Goal: Information Seeking & Learning: Learn about a topic

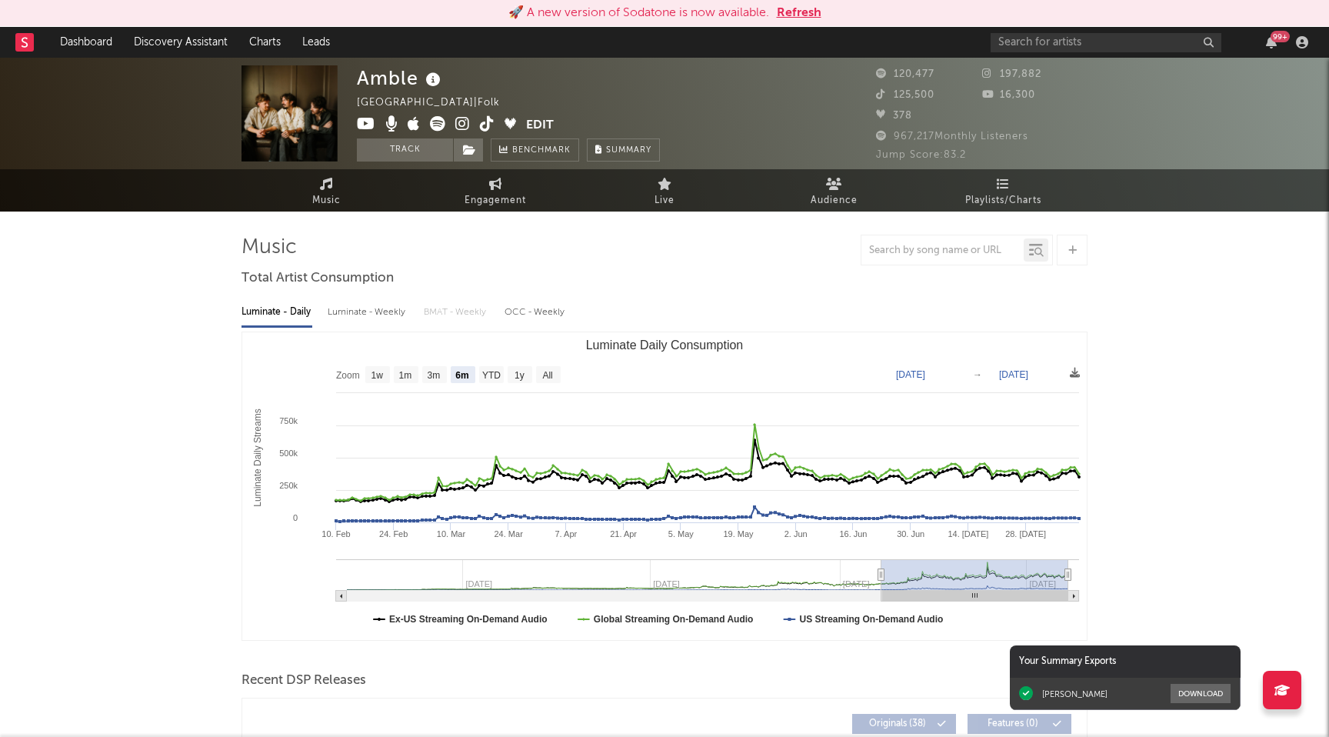
select select "6m"
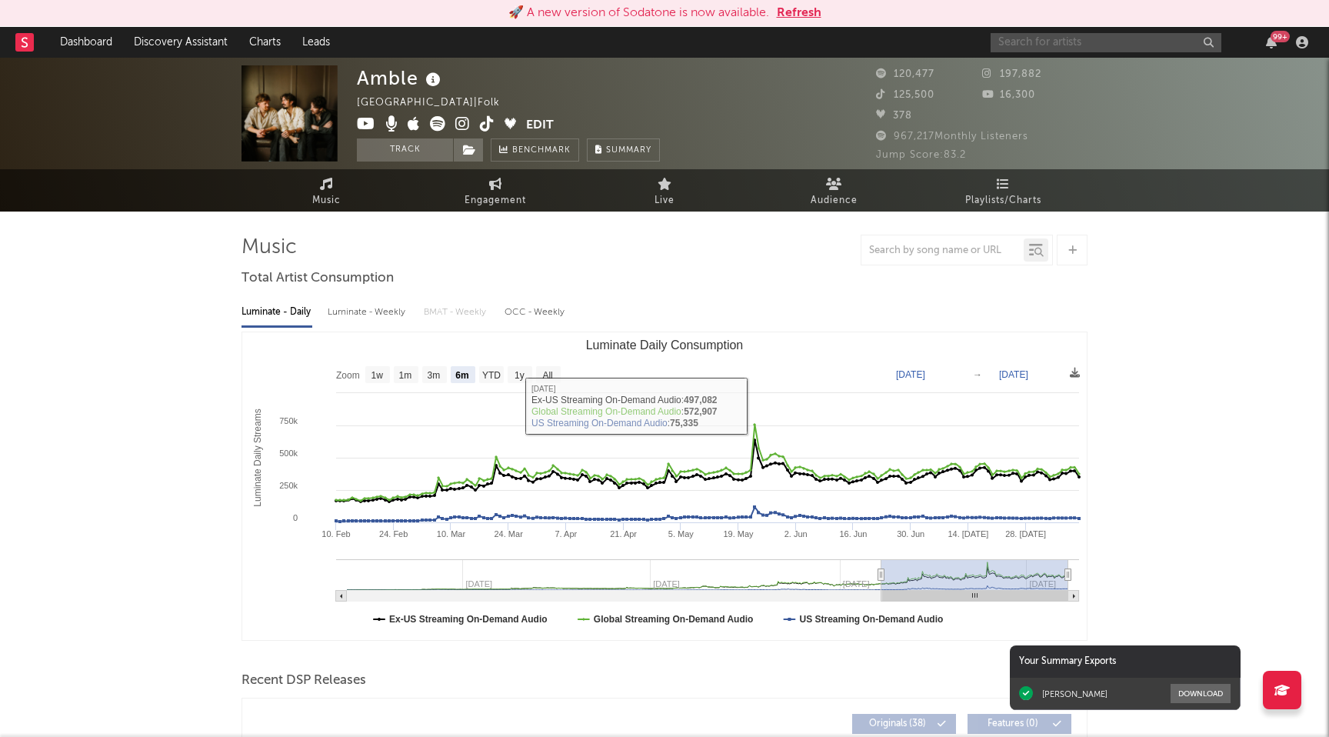
click at [1052, 50] on input "text" at bounding box center [1105, 42] width 231 height 19
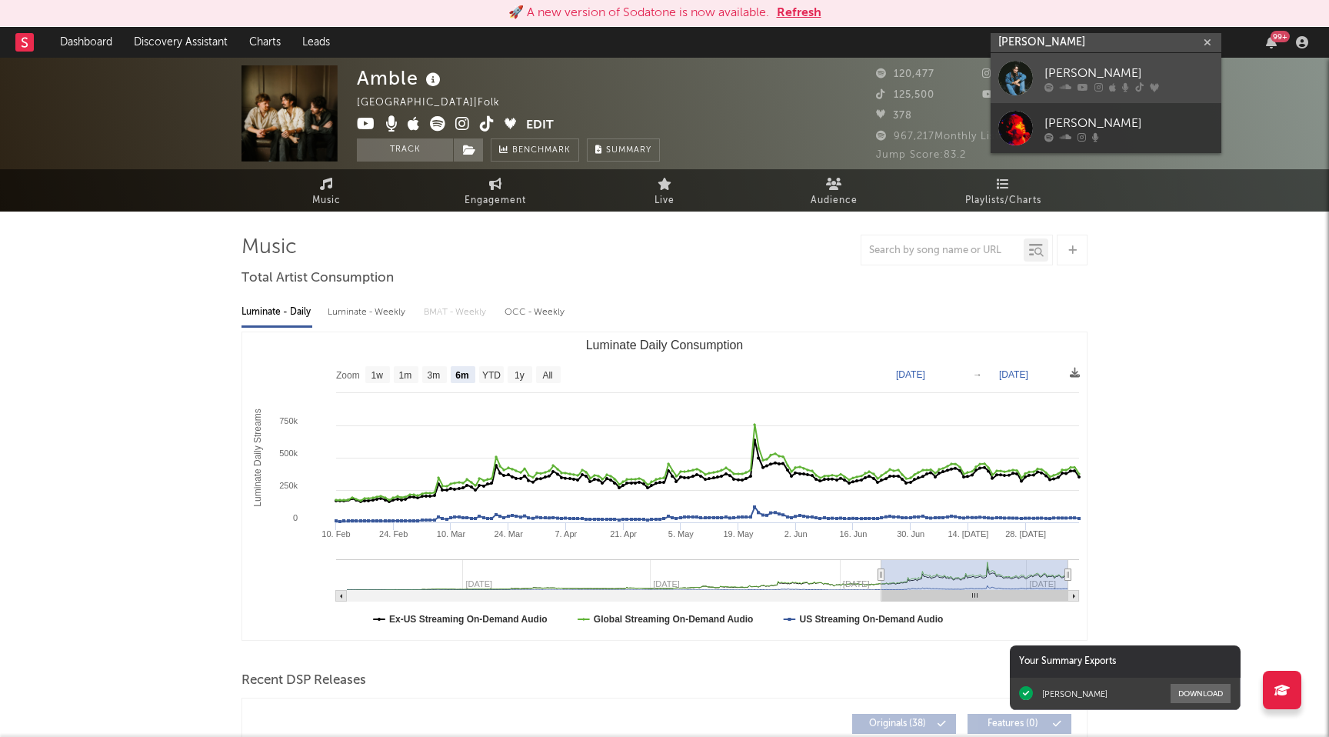
type input "[PERSON_NAME]"
click at [1053, 81] on div "[PERSON_NAME]" at bounding box center [1128, 73] width 169 height 18
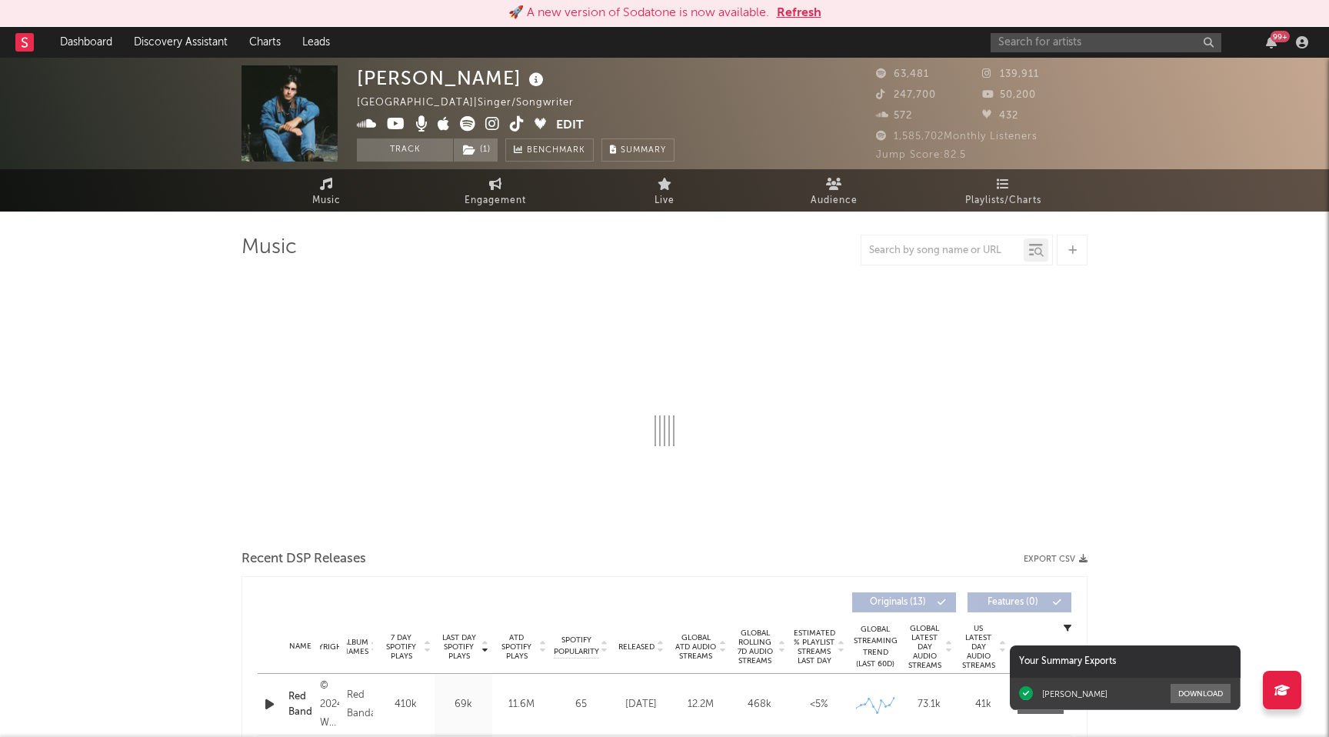
select select "6m"
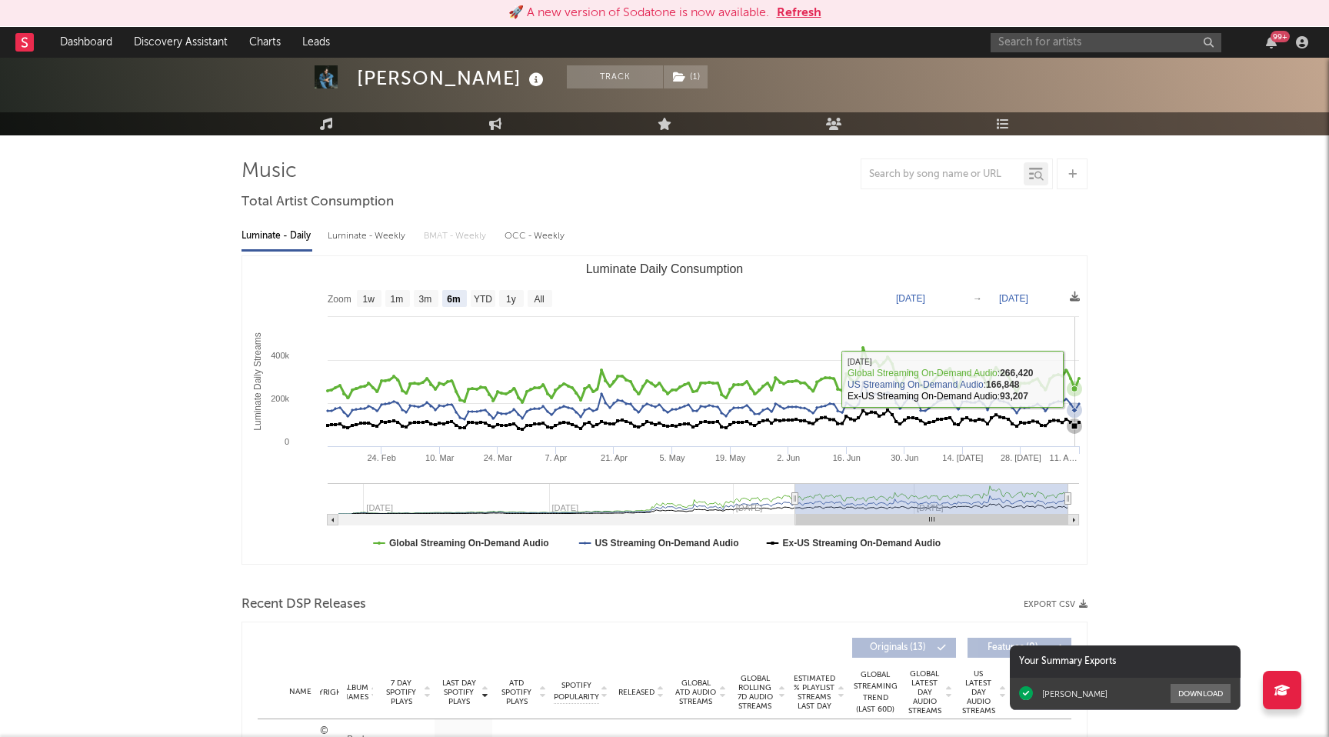
scroll to position [77, 0]
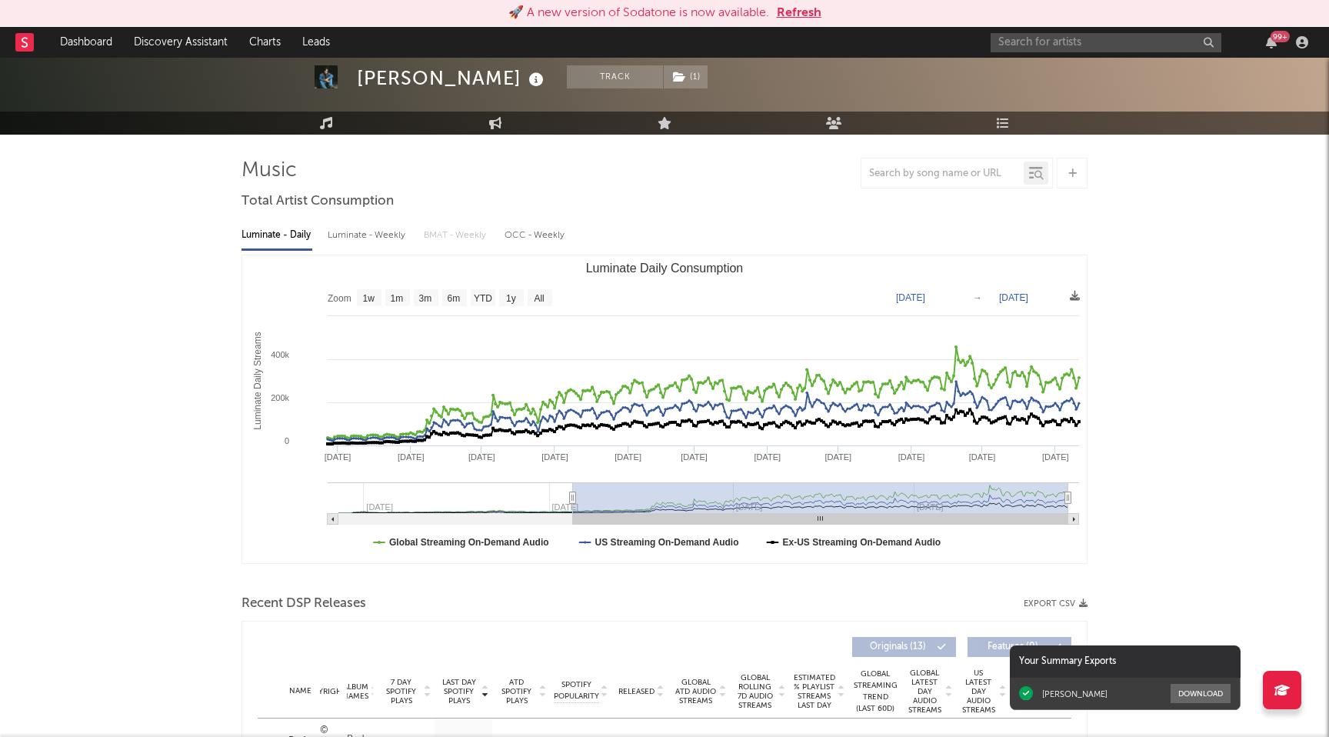
type input "[DATE]"
drag, startPoint x: 793, startPoint y: 495, endPoint x: 524, endPoint y: 499, distance: 269.1
click at [570, 499] on icon "Luminate Daily Consumption" at bounding box center [573, 498] width 6 height 12
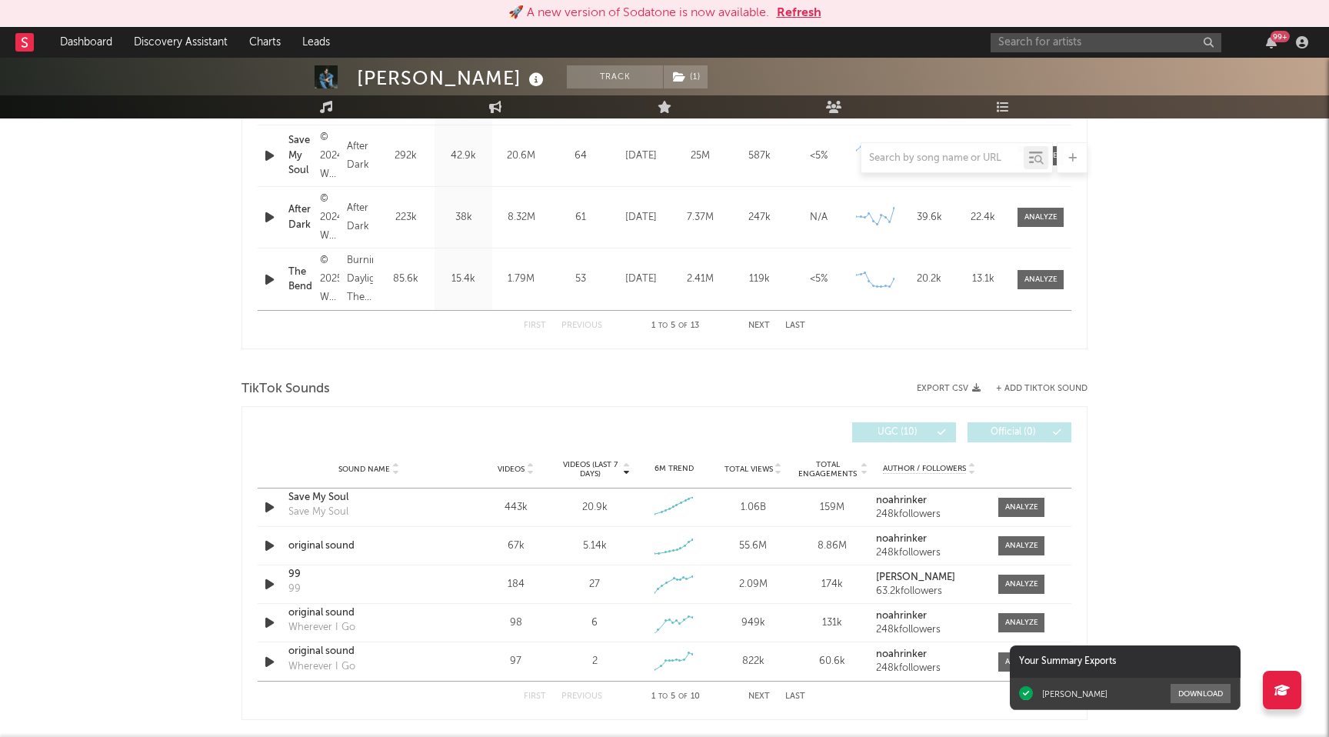
scroll to position [799, 0]
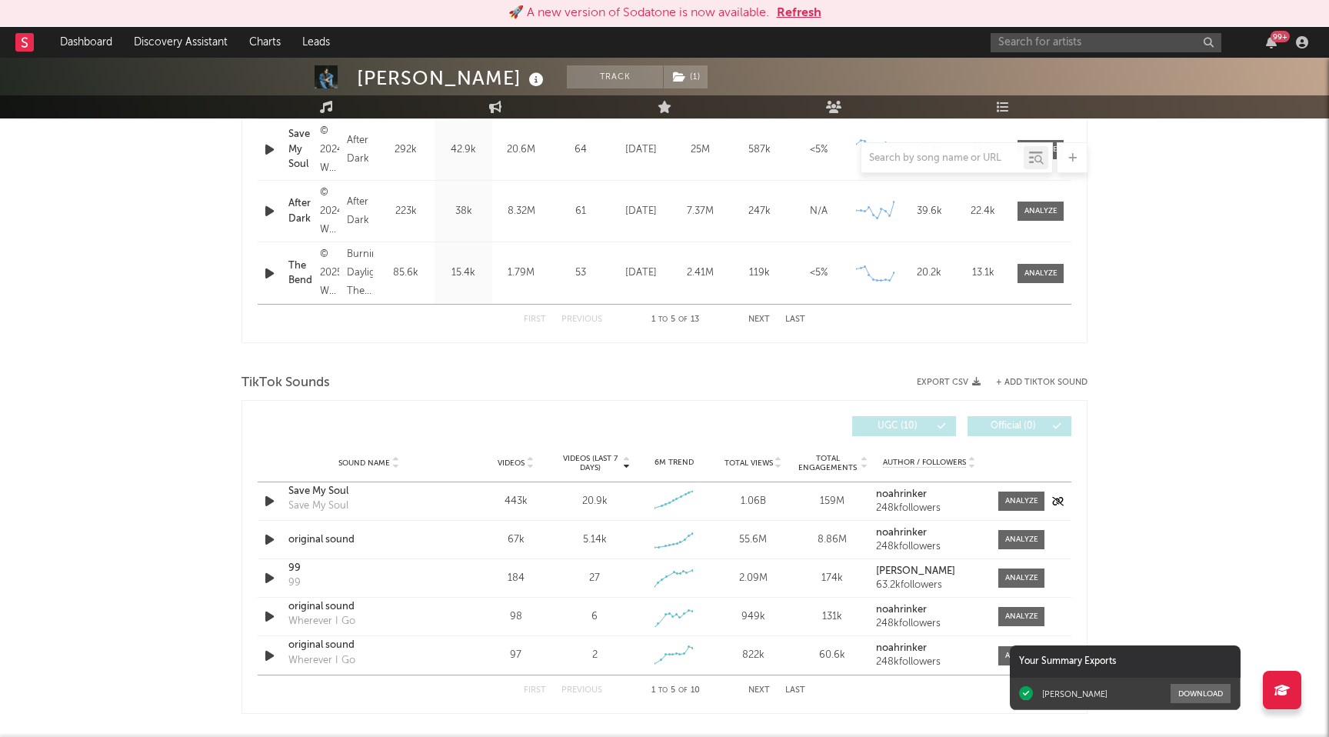
click at [271, 498] on icon "button" at bounding box center [269, 500] width 16 height 19
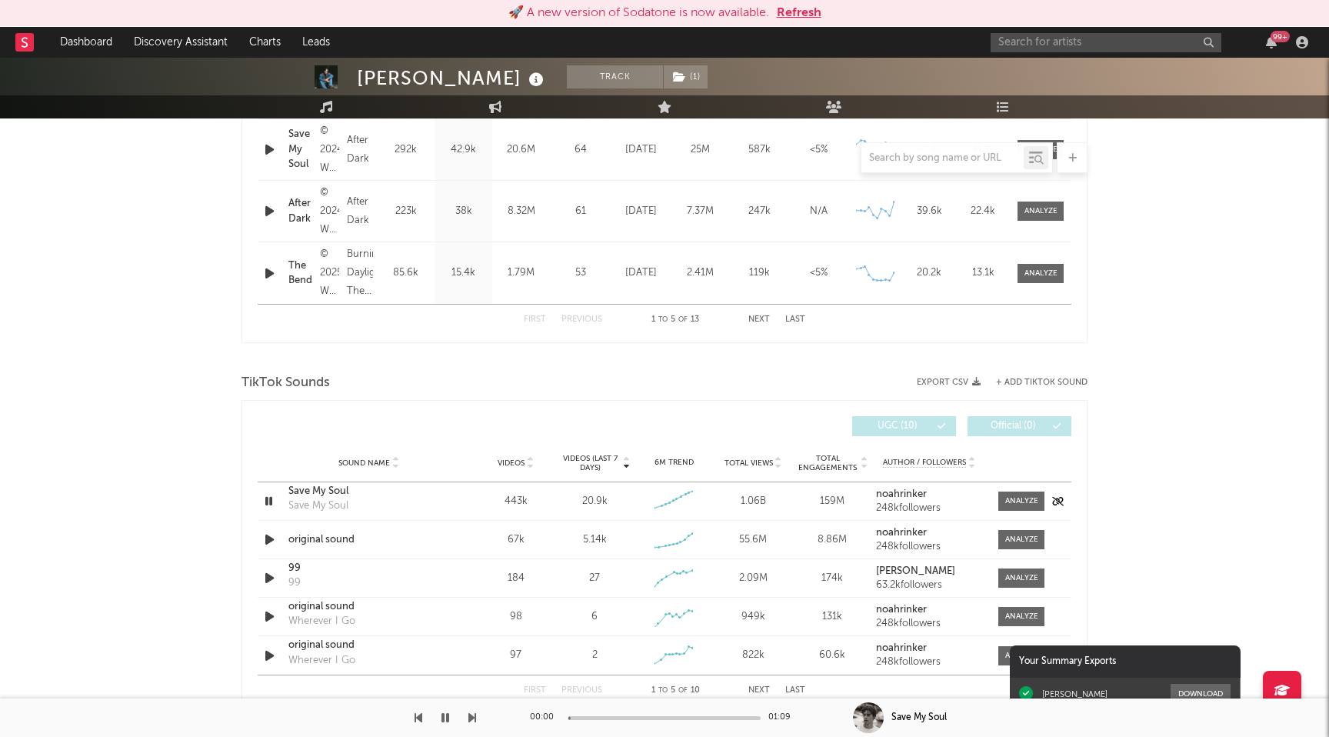
click at [271, 498] on icon "button" at bounding box center [268, 500] width 15 height 19
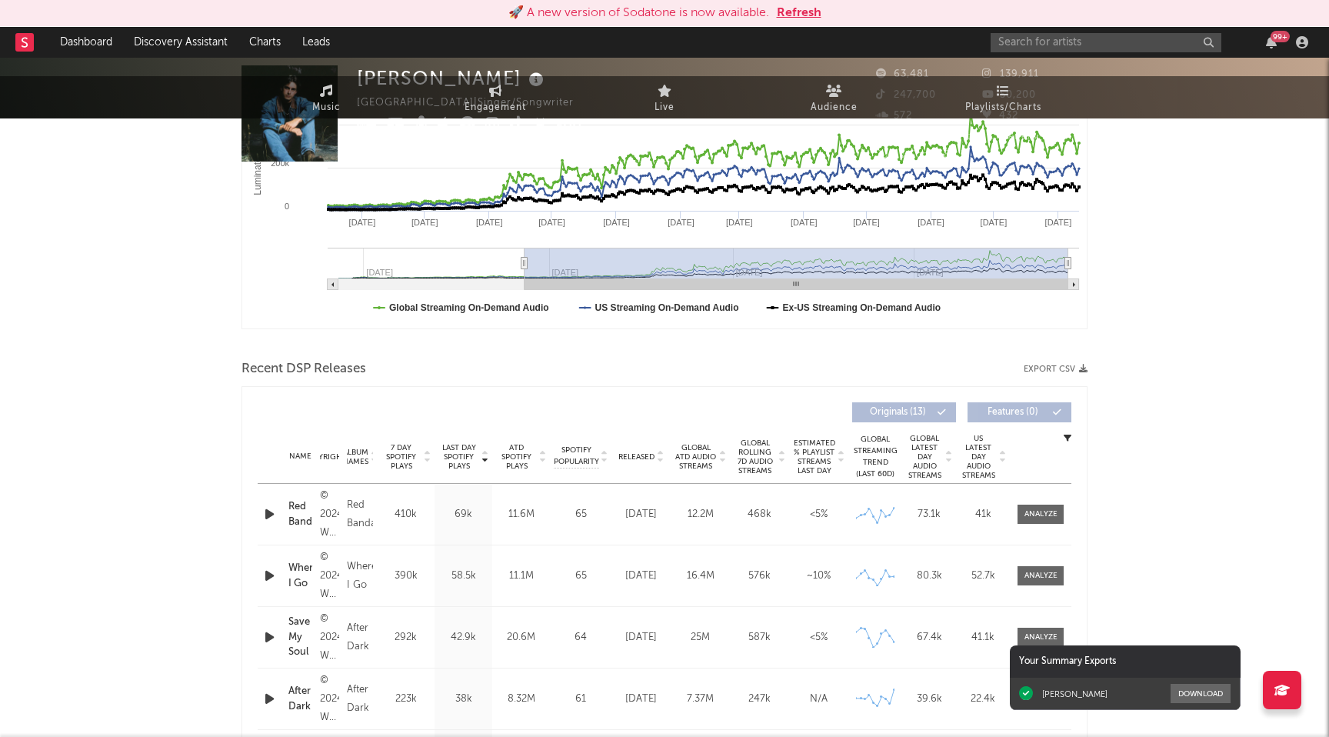
scroll to position [0, 0]
